Goal: Task Accomplishment & Management: Manage account settings

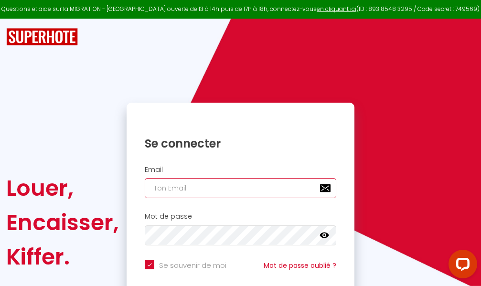
click at [230, 188] on input "email" at bounding box center [241, 188] width 192 height 20
type input "m"
checkbox input "true"
type input "ma"
checkbox input "true"
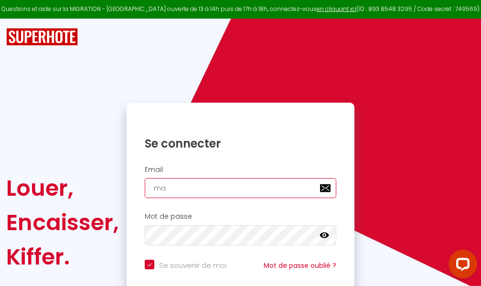
type input "mar"
checkbox input "true"
type input "marc"
checkbox input "true"
type input "marcd"
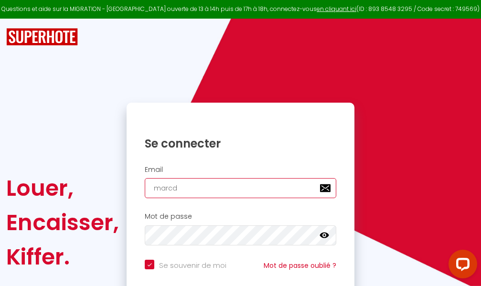
checkbox input "true"
type input "marcdp"
checkbox input "true"
type input "marcdpo"
checkbox input "true"
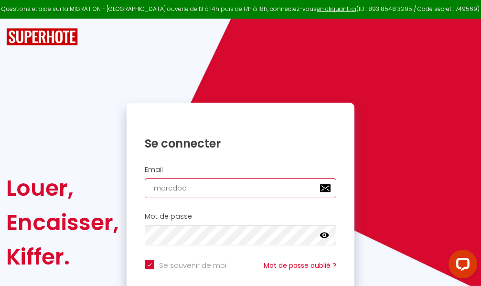
type input "marcdpoz"
checkbox input "true"
type input "marcdpoz."
checkbox input "true"
type input "marcdpoz.l"
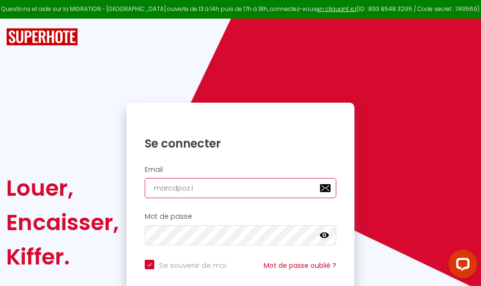
checkbox input "true"
type input "marcdpoz.lo"
checkbox input "true"
type input "marcdpoz.loc"
checkbox input "true"
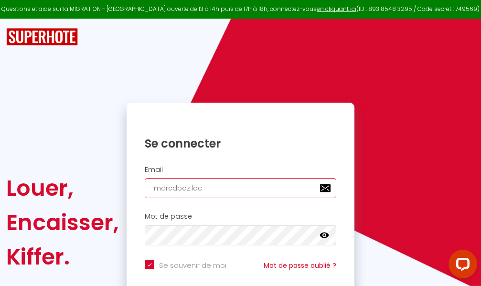
type input "marcdpoz.loca"
checkbox input "true"
type input "marcdpoz.locat"
checkbox input "true"
type input "marcdpoz.locati"
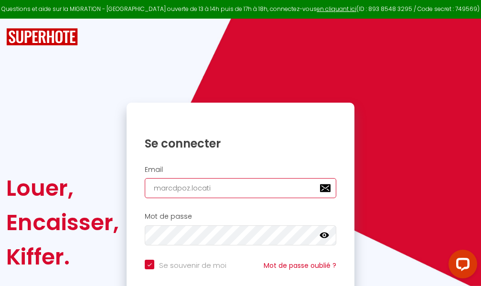
checkbox input "true"
type input "marcdpoz.locatio"
checkbox input "true"
type input "marcdpoz.location"
checkbox input "true"
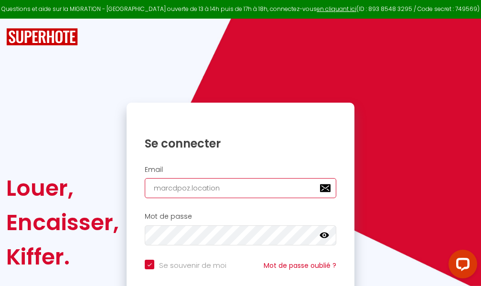
type input "marcdpoz.location@"
checkbox input "true"
type input "marcdpoz.location@g"
checkbox input "true"
type input "marcdpoz.location@gm"
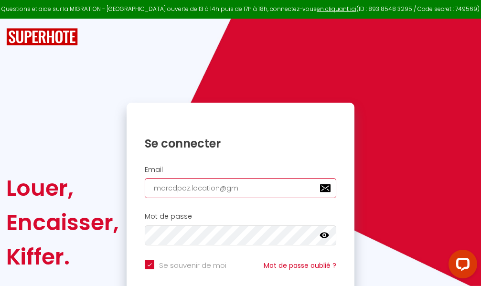
checkbox input "true"
type input "marcdpoz.location@gma"
checkbox input "true"
type input "marcdpoz.location@gmai"
checkbox input "true"
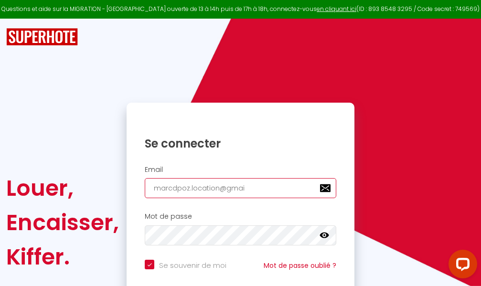
type input "[EMAIL_ADDRESS]"
checkbox input "true"
type input "[EMAIL_ADDRESS]."
checkbox input "true"
type input "marcdpoz.location@gmail.c"
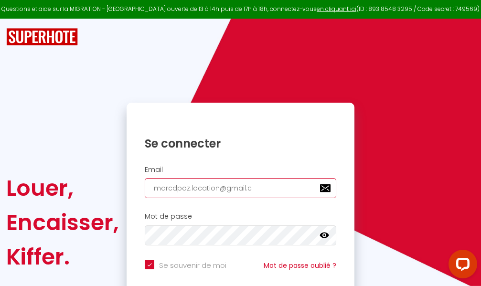
checkbox input "true"
type input "[EMAIL_ADDRESS][DOMAIN_NAME]"
checkbox input "true"
type input "[EMAIL_ADDRESS][DOMAIN_NAME]"
checkbox input "true"
